Goal: Find specific page/section

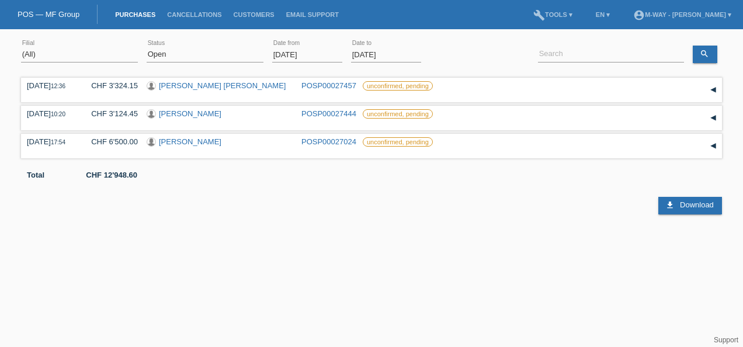
click at [322, 50] on input "[DATE]" at bounding box center [307, 54] width 70 height 15
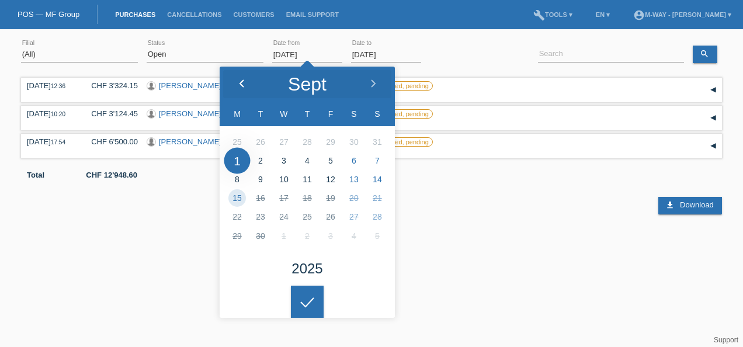
click at [244, 82] on icon at bounding box center [241, 83] width 9 height 9
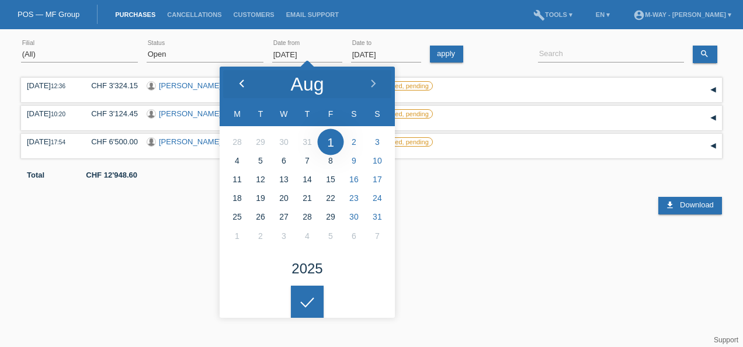
click at [244, 82] on icon at bounding box center [241, 83] width 9 height 9
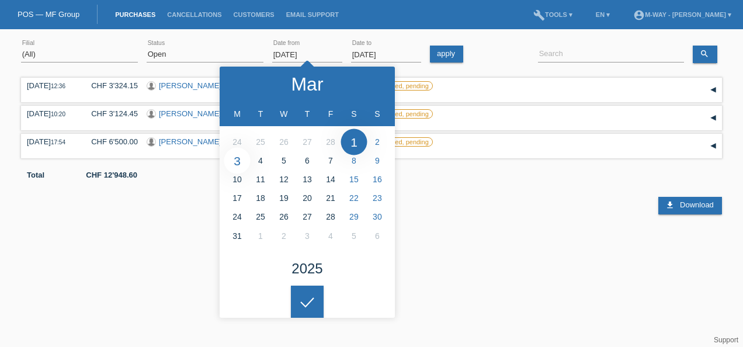
type input "[DATE]"
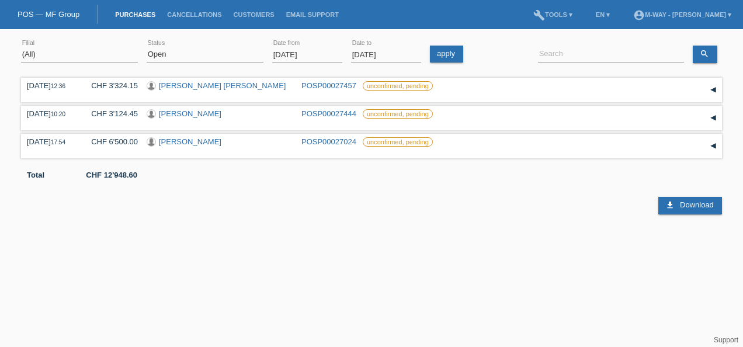
click at [308, 298] on icon at bounding box center [307, 293] width 19 height 11
click at [62, 214] on html "POS — MF Group Purchases Cancellations Customers Email Support menu account_cir…" at bounding box center [371, 107] width 743 height 214
click at [46, 214] on html "POS — MF Group Purchases Cancellations Customers Email Support menu account_cir…" at bounding box center [371, 107] width 743 height 214
click at [614, 53] on input at bounding box center [611, 54] width 146 height 15
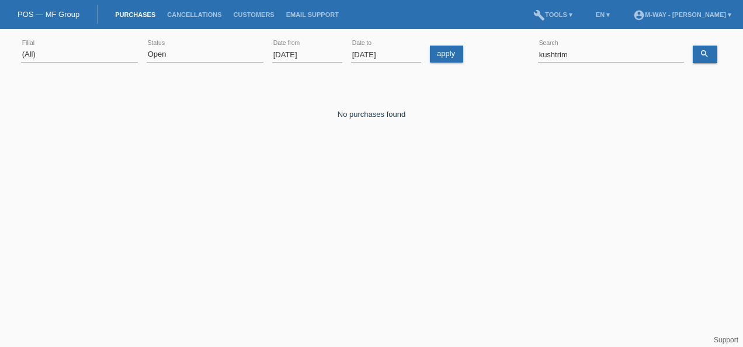
click at [62, 192] on html "POS — MF Group Purchases Cancellations Customers Email Support menu account_cir…" at bounding box center [371, 96] width 743 height 192
drag, startPoint x: 600, startPoint y: 51, endPoint x: 526, endPoint y: 53, distance: 74.2
click at [526, 53] on div "(All) [PERSON_NAME] Passion Vélo SàRL [GEOGRAPHIC_DATA] [GEOGRAPHIC_DATA] [GEOG…" at bounding box center [371, 55] width 701 height 40
type input "asani"
click at [0, 192] on html "POS — MF Group Purchases Cancellations Customers Email Support menu account_cir…" at bounding box center [371, 96] width 743 height 192
